Goal: Task Accomplishment & Management: Manage account settings

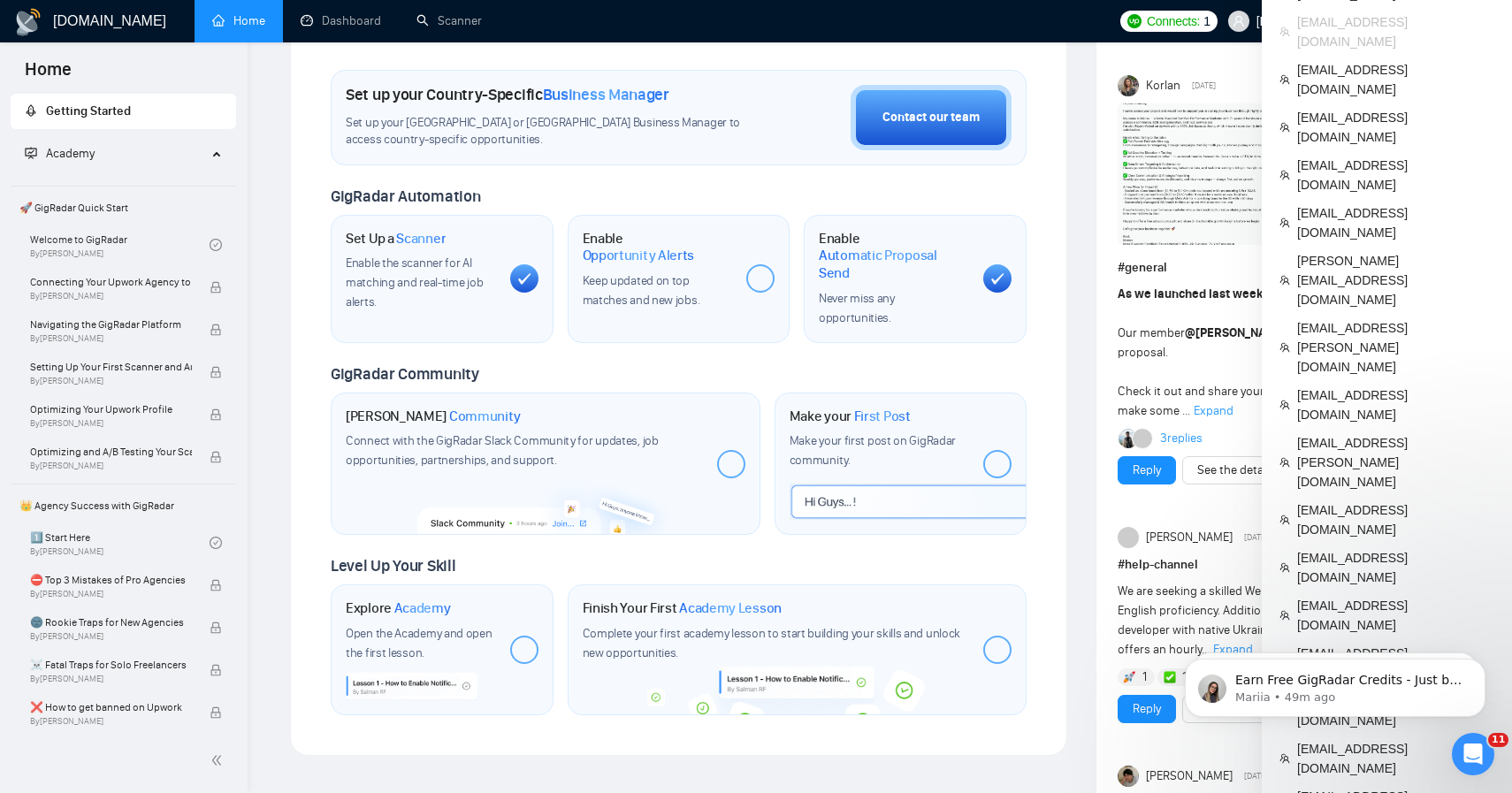
scroll to position [575, 0]
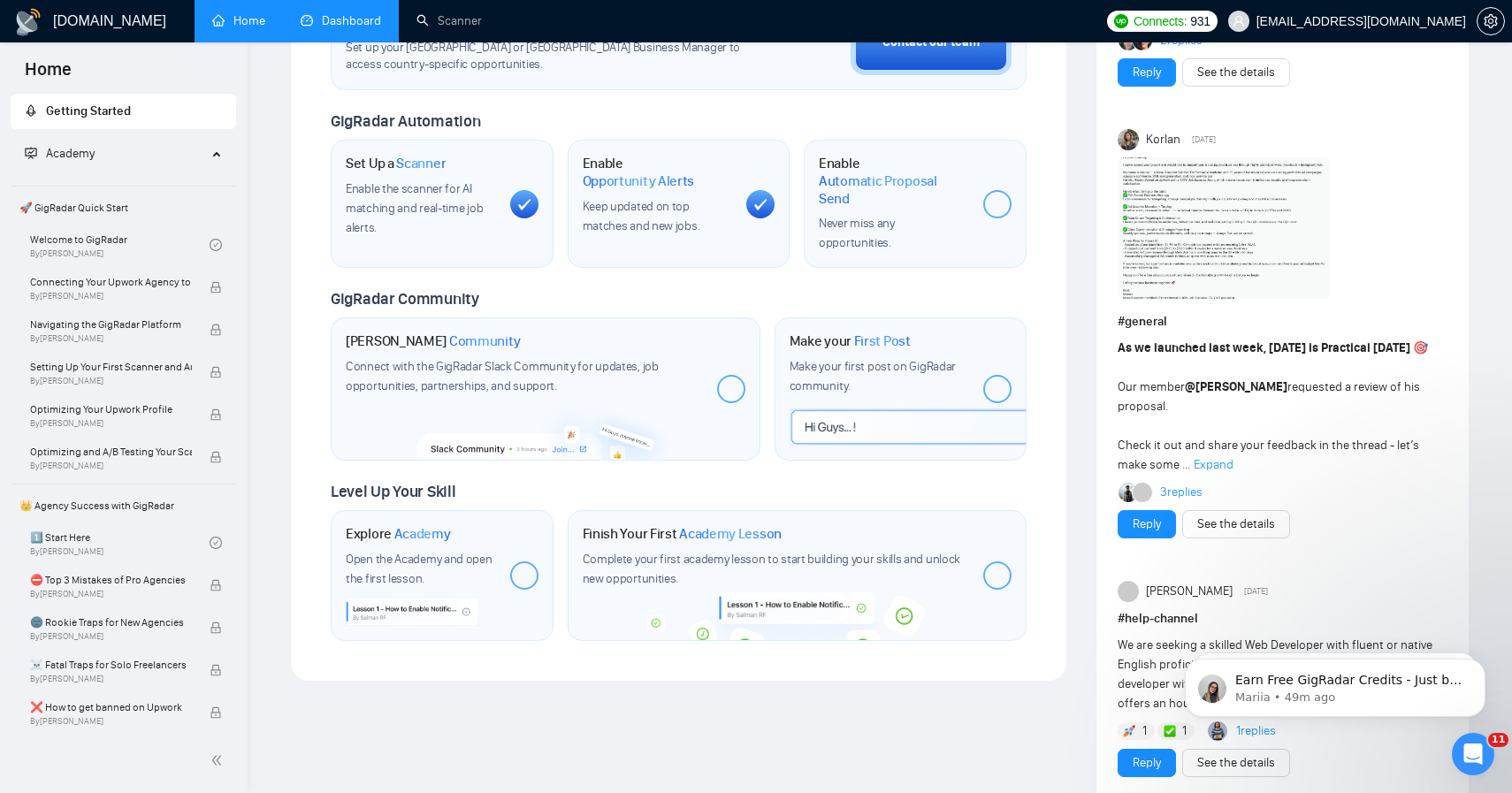
click at [327, 15] on link "Dashboard" at bounding box center [340, 21] width 80 height 15
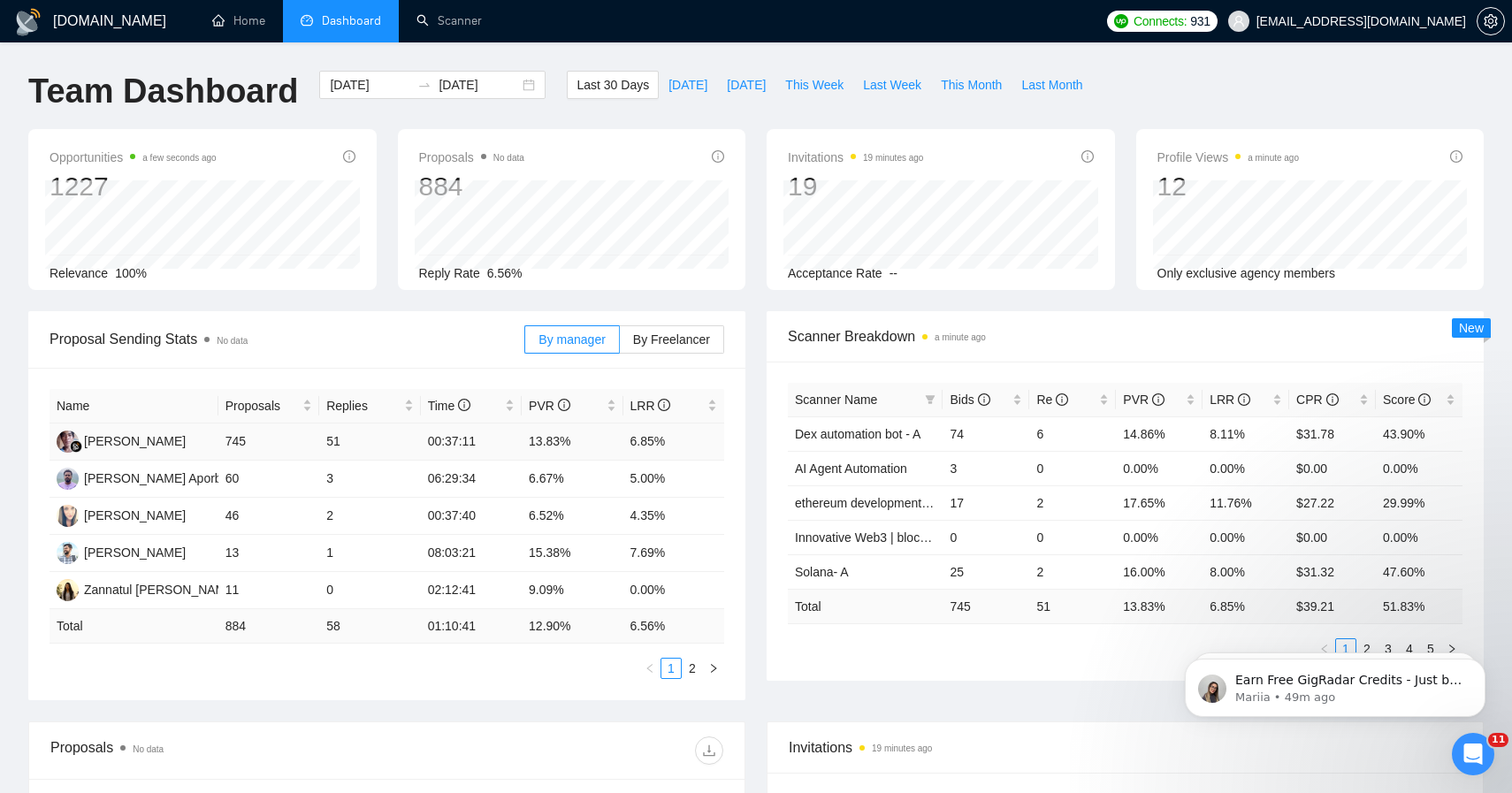
scroll to position [15, 0]
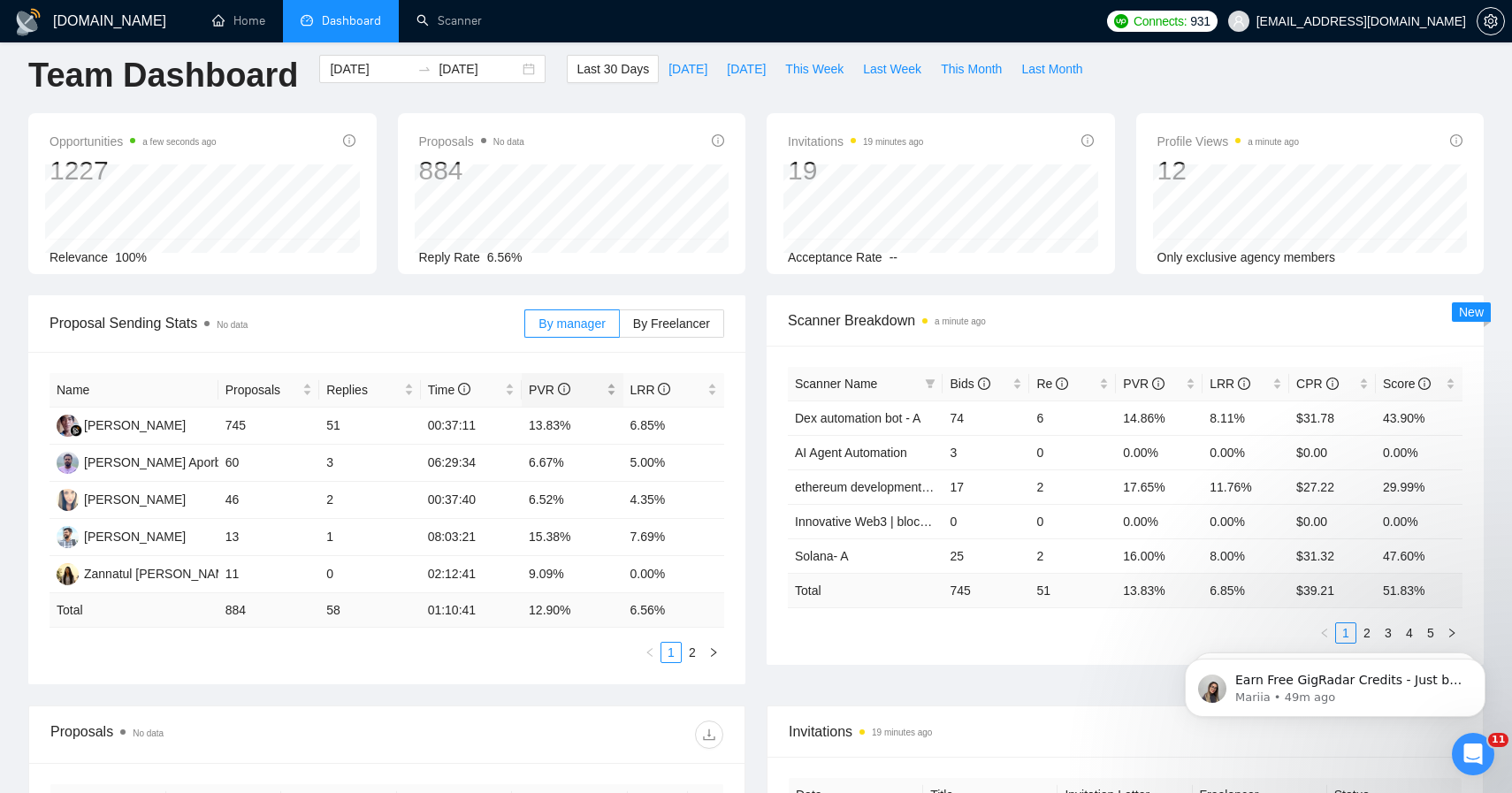
click at [544, 396] on span "PVR" at bounding box center [566, 389] width 74 height 19
drag, startPoint x: 527, startPoint y: 501, endPoint x: 571, endPoint y: 500, distance: 44.0
click at [571, 500] on td "6.52%" at bounding box center [571, 500] width 101 height 37
